Goal: Task Accomplishment & Management: Use online tool/utility

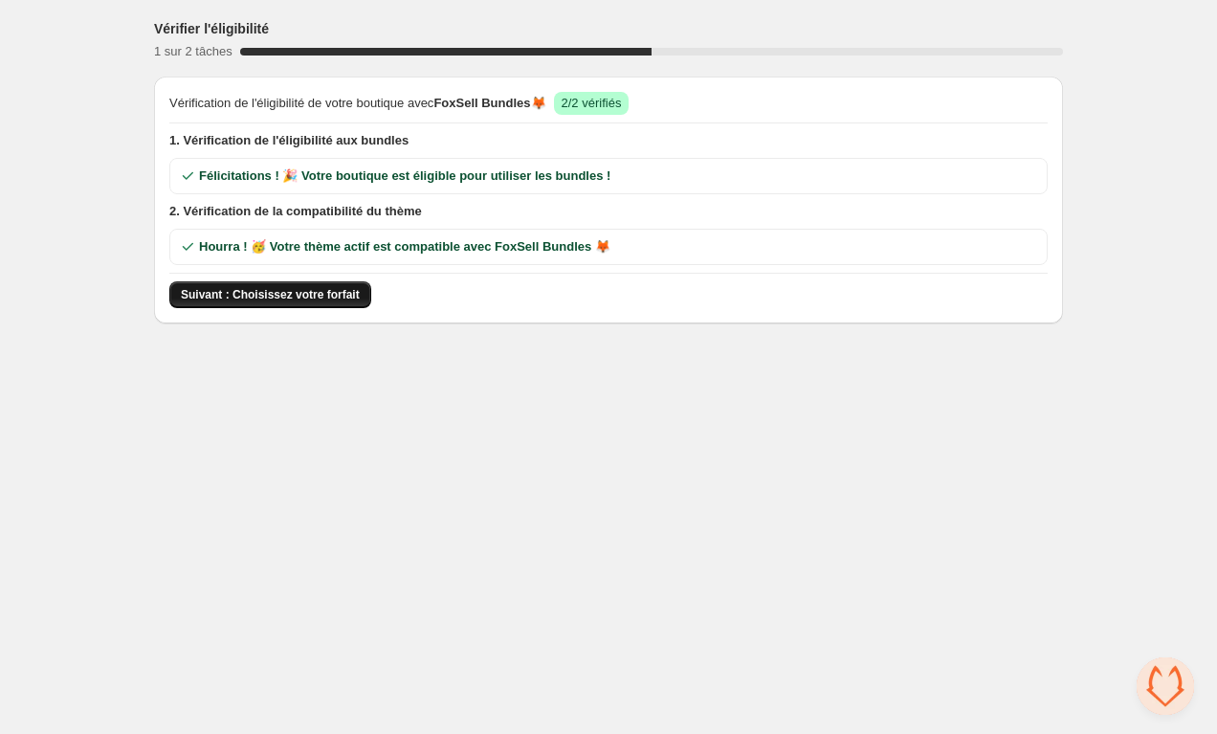
click at [254, 305] on button "Suivant : Choisissez votre forfait" at bounding box center [270, 294] width 202 height 27
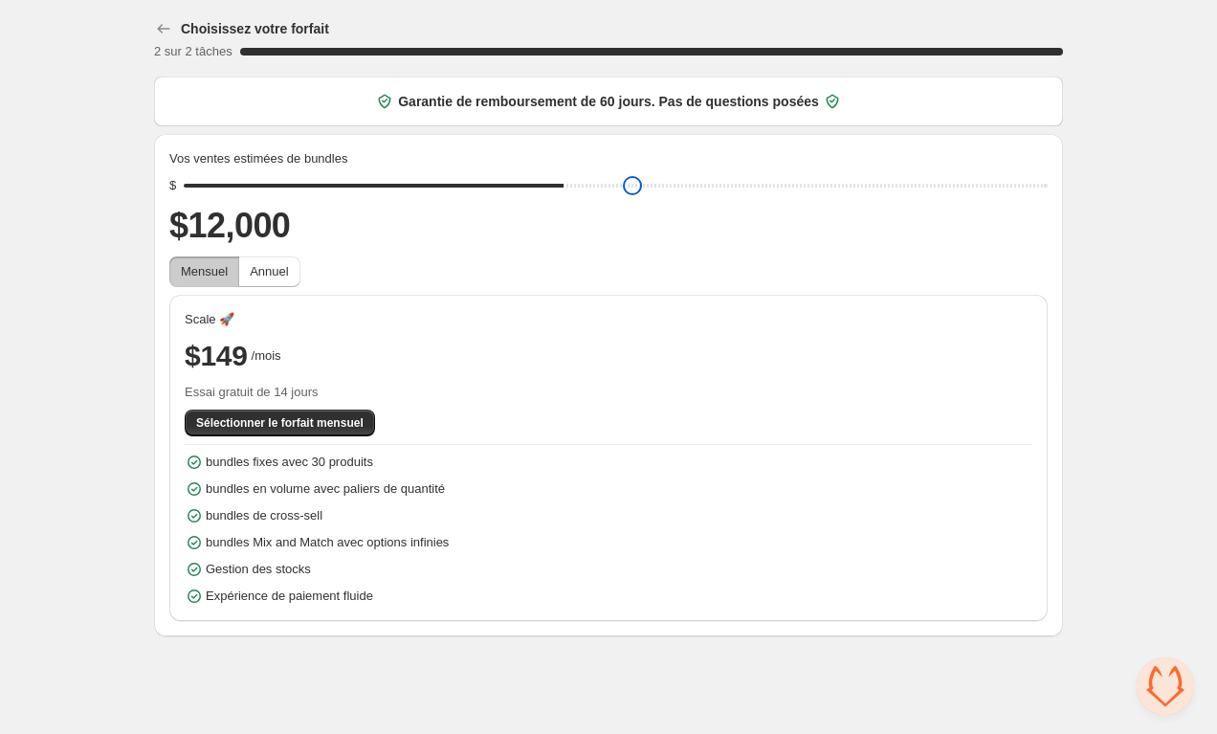
drag, startPoint x: 328, startPoint y: 177, endPoint x: 613, endPoint y: 191, distance: 285.5
click at [611, 192] on input "range" at bounding box center [616, 185] width 864 height 27
drag, startPoint x: 606, startPoint y: 191, endPoint x: 248, endPoint y: 214, distance: 358.6
type input "****"
click at [248, 199] on input "range" at bounding box center [616, 185] width 864 height 27
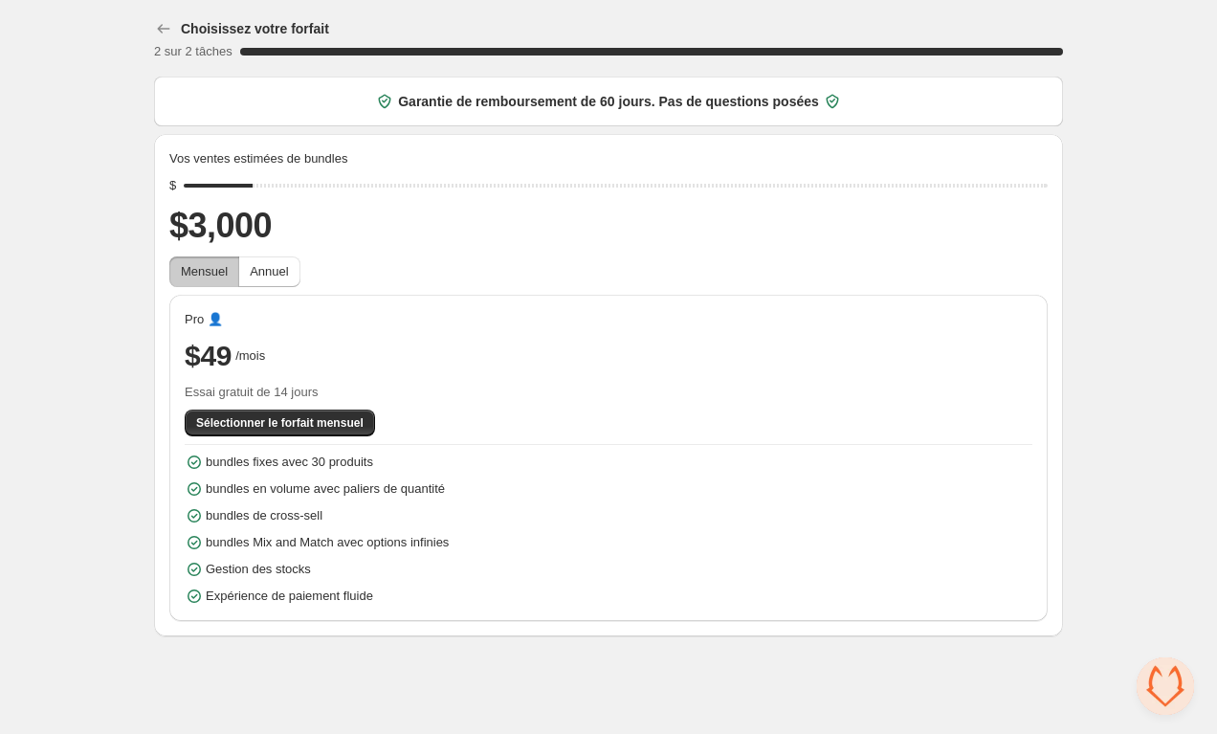
click at [113, 190] on div "Choisissez votre forfait 2 sur 2 tâches 100 % Garantie de remboursement de 60 j…" at bounding box center [608, 322] width 1217 height 644
